Goal: Information Seeking & Learning: Learn about a topic

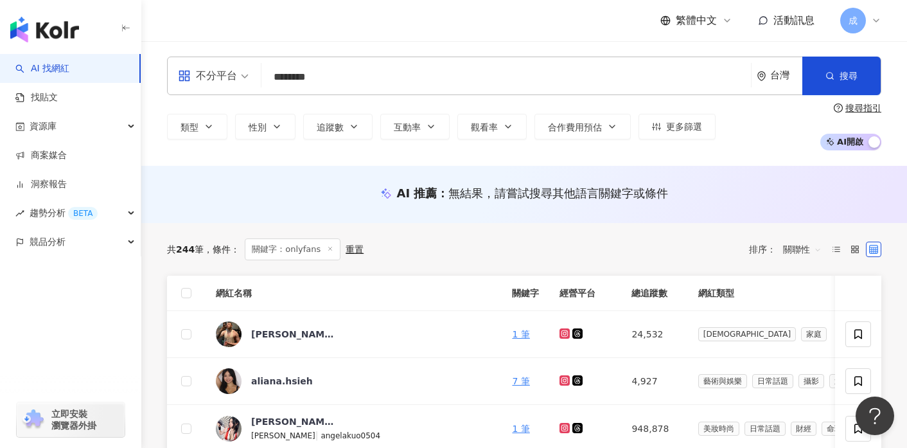
scroll to position [0, 39]
click at [49, 70] on link "AI 找網紅" at bounding box center [42, 68] width 54 height 13
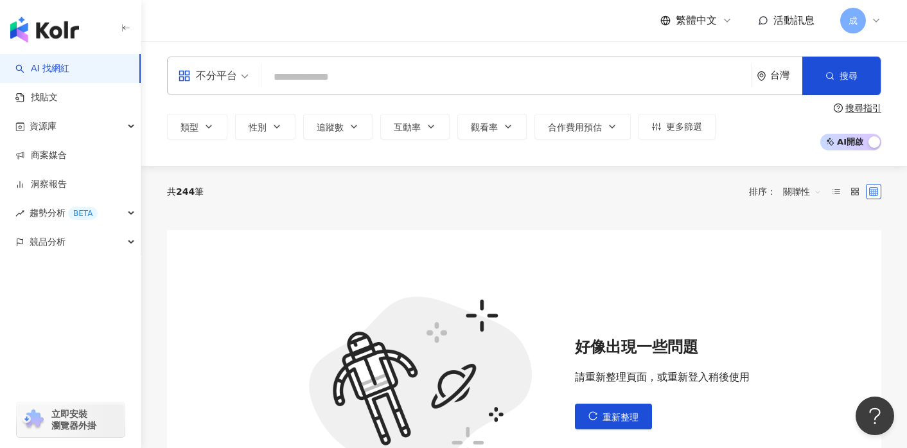
click at [308, 82] on input "search" at bounding box center [505, 77] width 479 height 24
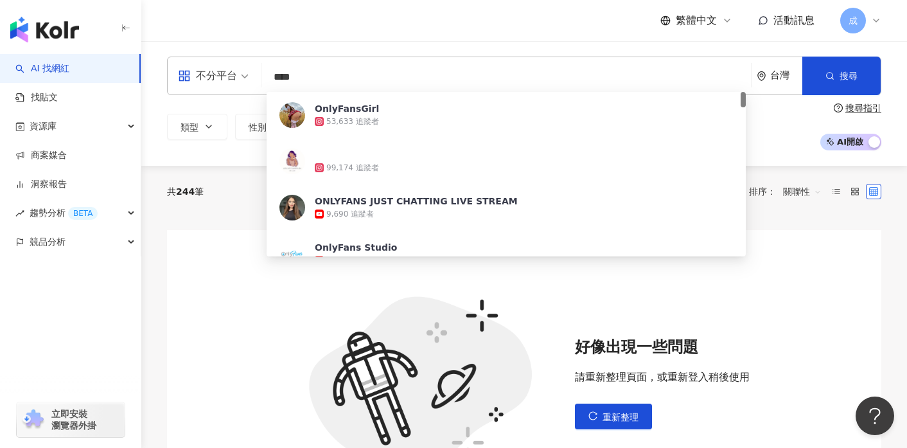
type input "**"
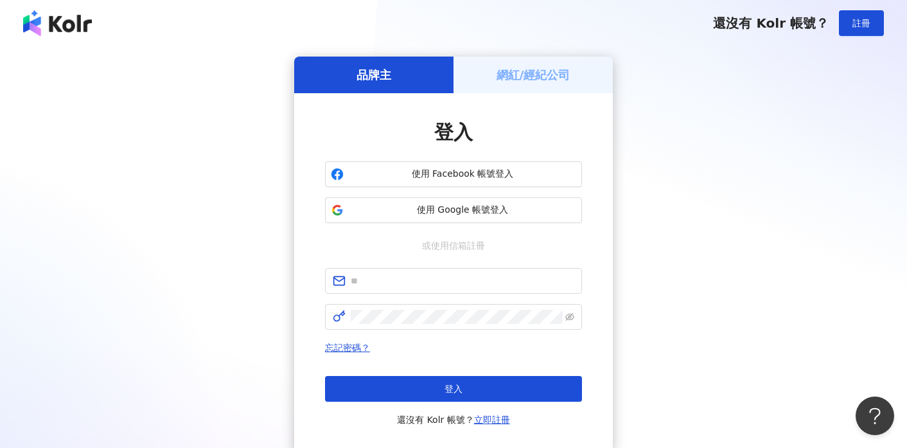
click at [532, 72] on h5 "網紅/經紀公司" at bounding box center [533, 75] width 74 height 16
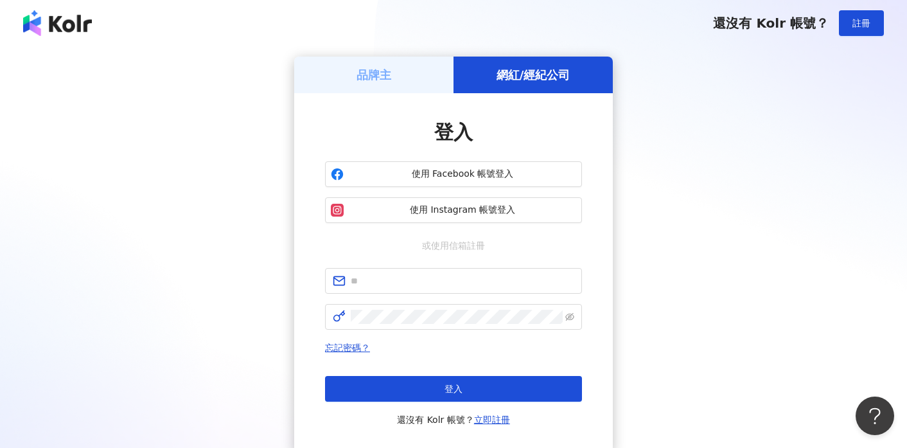
click at [390, 69] on h5 "品牌主" at bounding box center [373, 75] width 35 height 16
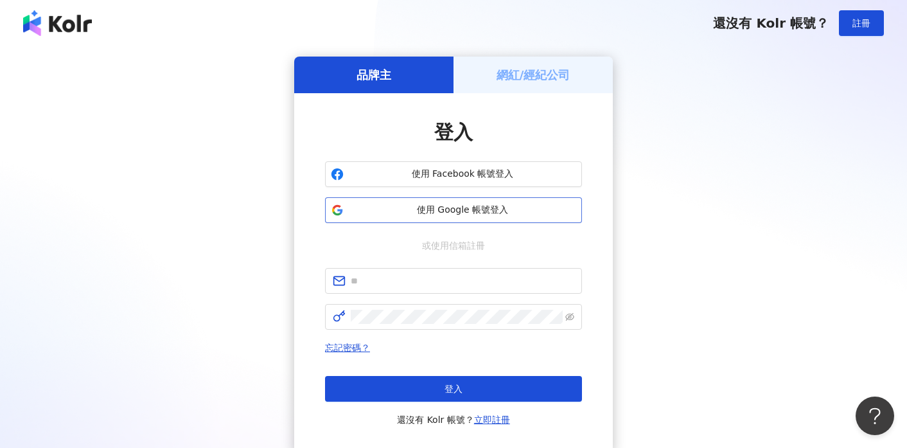
click at [436, 213] on span "使用 Google 帳號登入" at bounding box center [462, 210] width 227 height 13
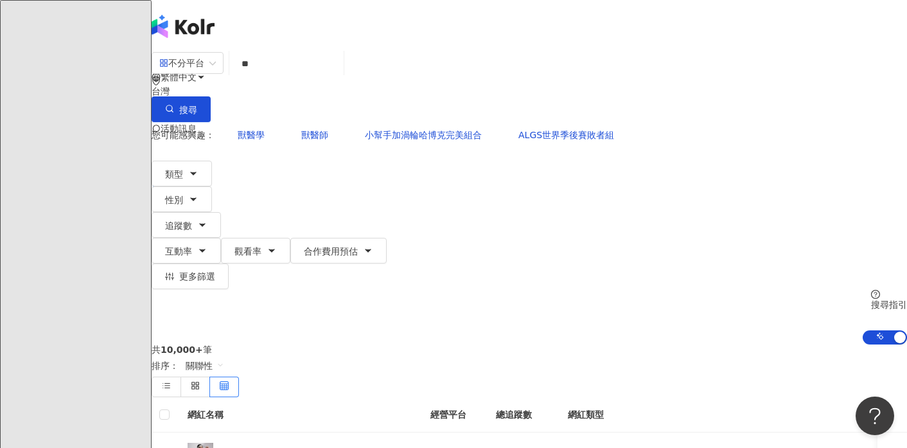
type input "**"
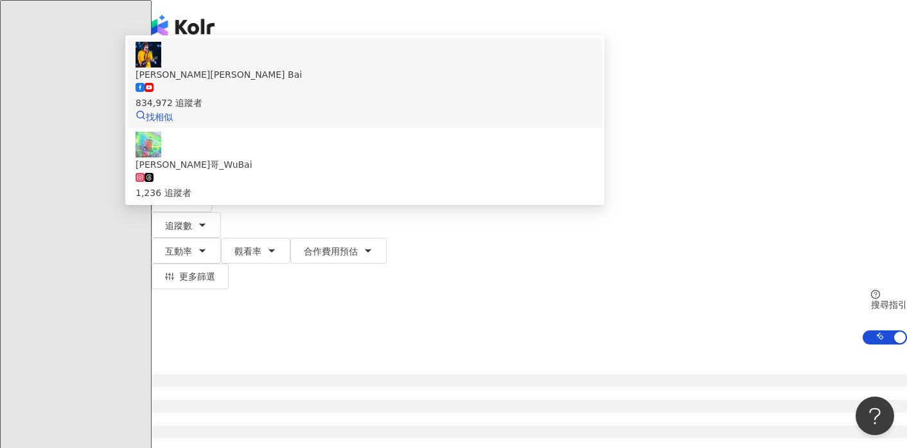
click at [399, 82] on span "伍佰 Wu Bai" at bounding box center [364, 74] width 458 height 14
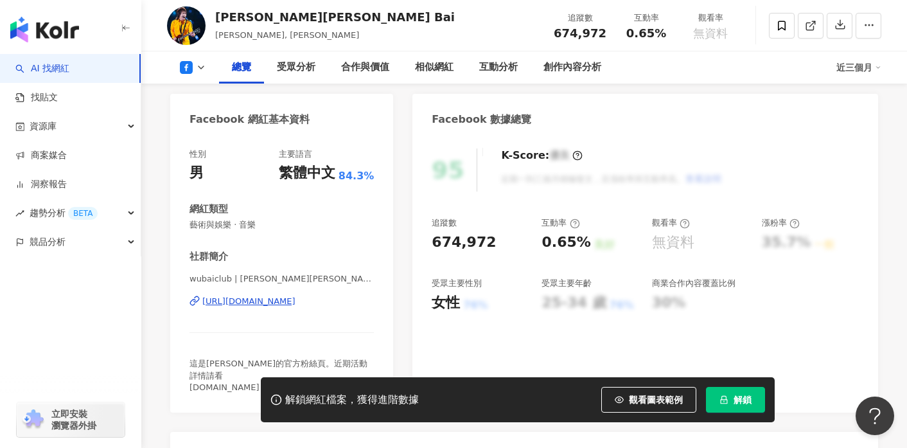
scroll to position [129, 0]
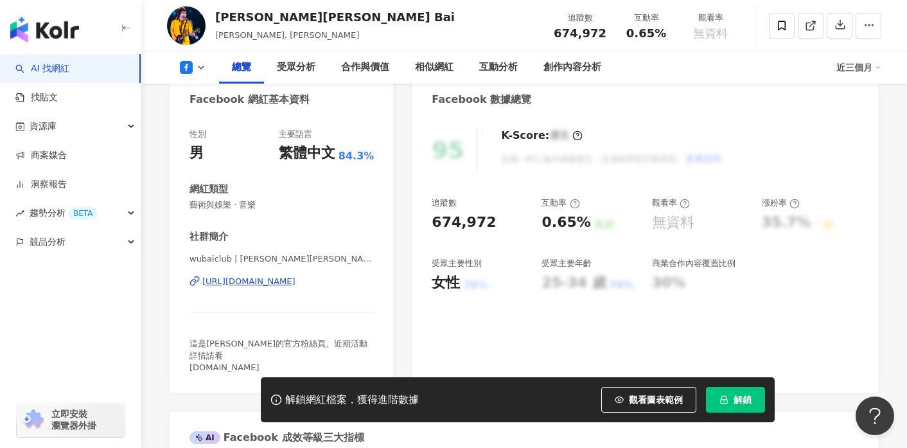
click at [254, 277] on div "https://www.facebook.com/153069011389671" at bounding box center [248, 281] width 93 height 12
